Goal: Task Accomplishment & Management: Manage account settings

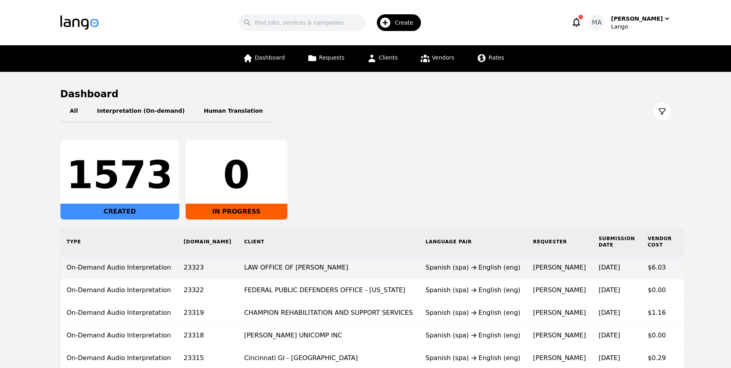
click at [270, 274] on td "LAW OFFICE OF [PERSON_NAME]" at bounding box center [328, 268] width 181 height 23
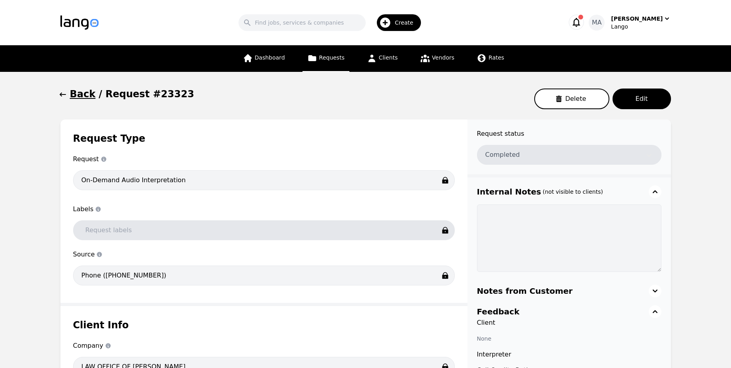
click at [340, 60] on span "Requests" at bounding box center [331, 57] width 25 height 6
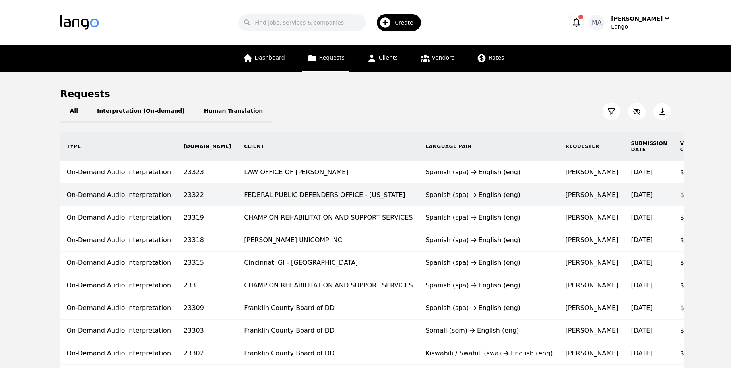
scroll to position [0, 69]
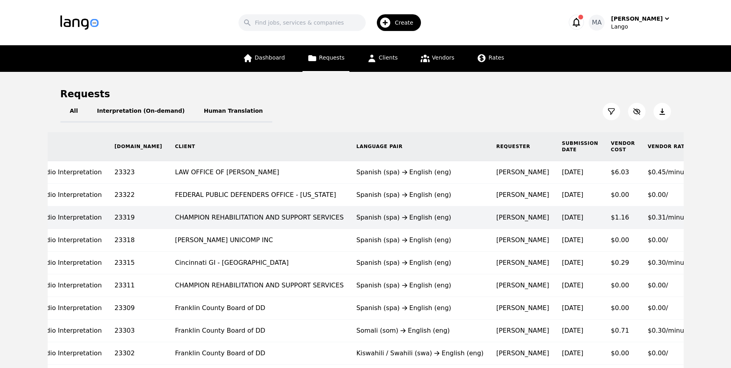
click at [356, 218] on div "Spanish (spa) English (eng)" at bounding box center [419, 218] width 127 height 10
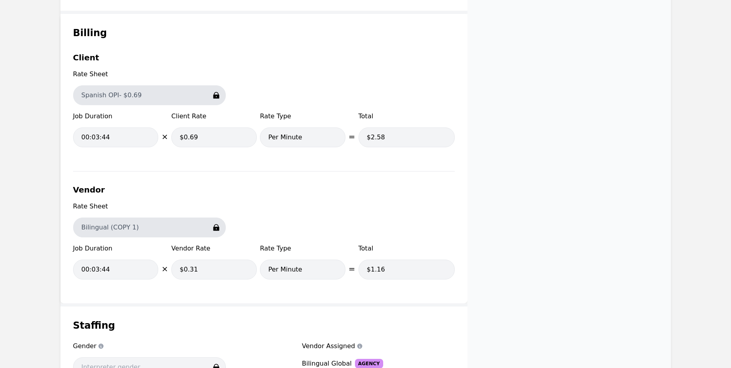
scroll to position [605, 0]
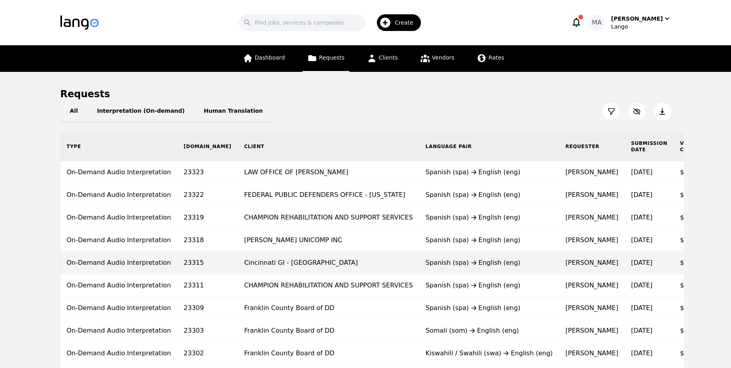
click at [262, 260] on td "Cincinnati GI - [GEOGRAPHIC_DATA]" at bounding box center [328, 263] width 181 height 23
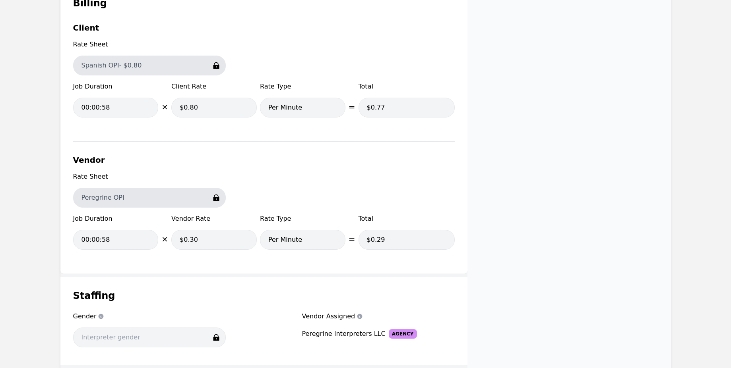
scroll to position [715, 0]
